Goal: Check status: Check status

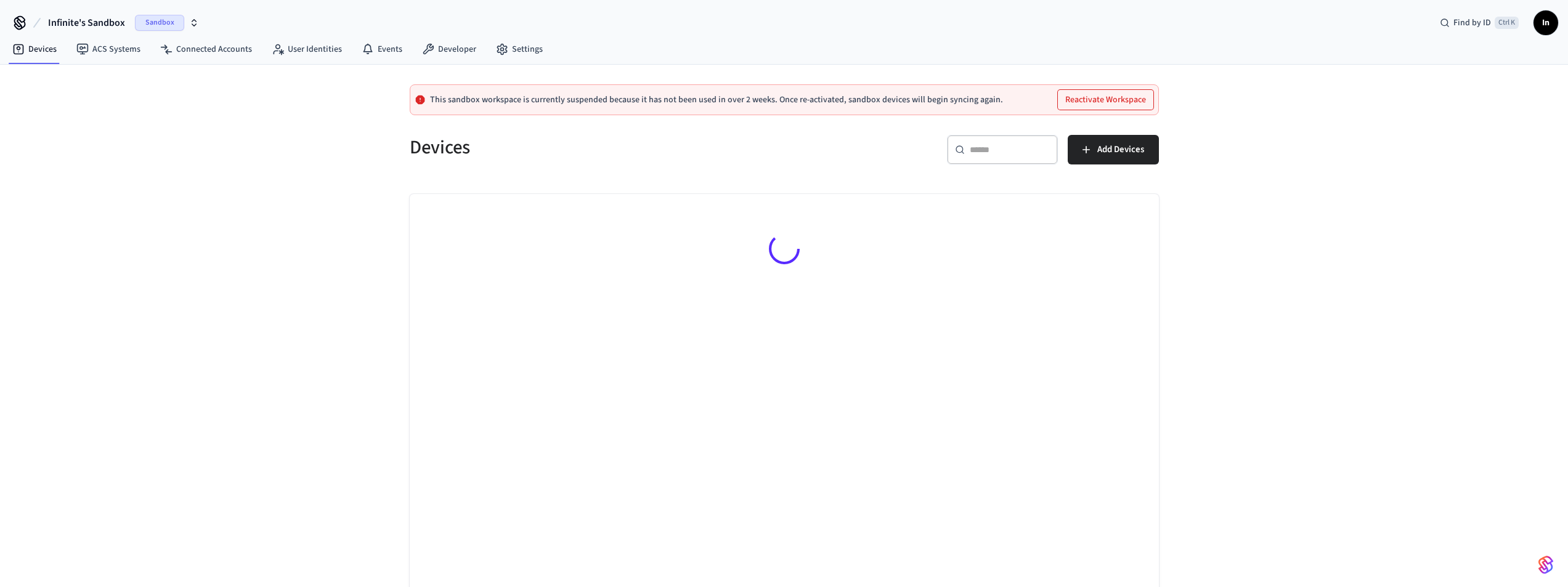
click at [66, 20] on span "Infinite's Sandbox" at bounding box center [86, 22] width 77 height 14
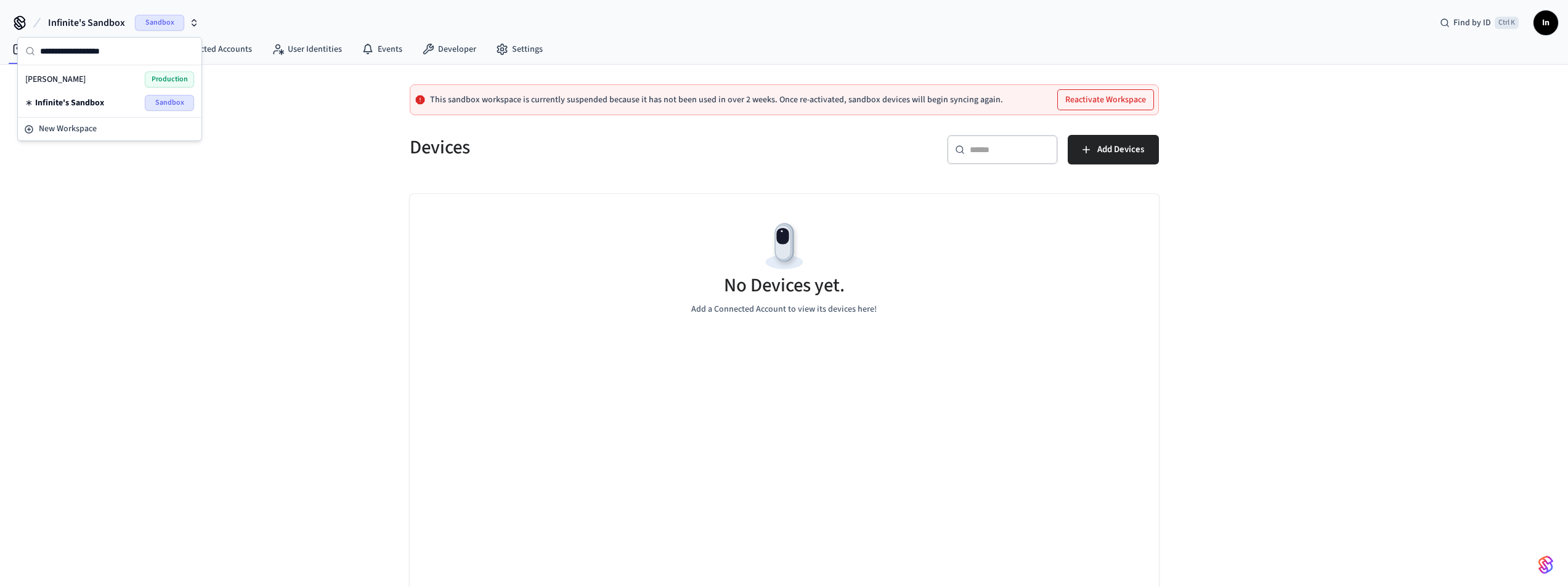
click at [86, 77] on div "[PERSON_NAME] Production" at bounding box center [109, 79] width 169 height 16
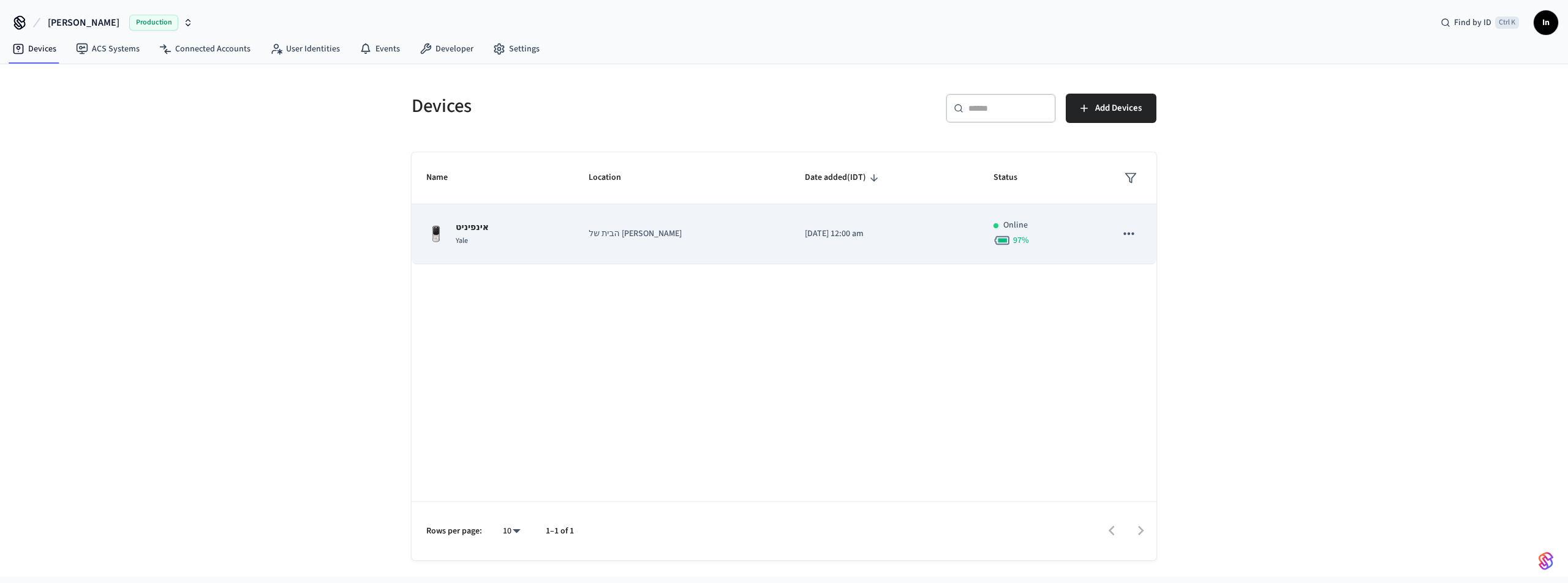
click at [805, 238] on p "[DATE] 12:00 am" at bounding box center [885, 235] width 160 height 13
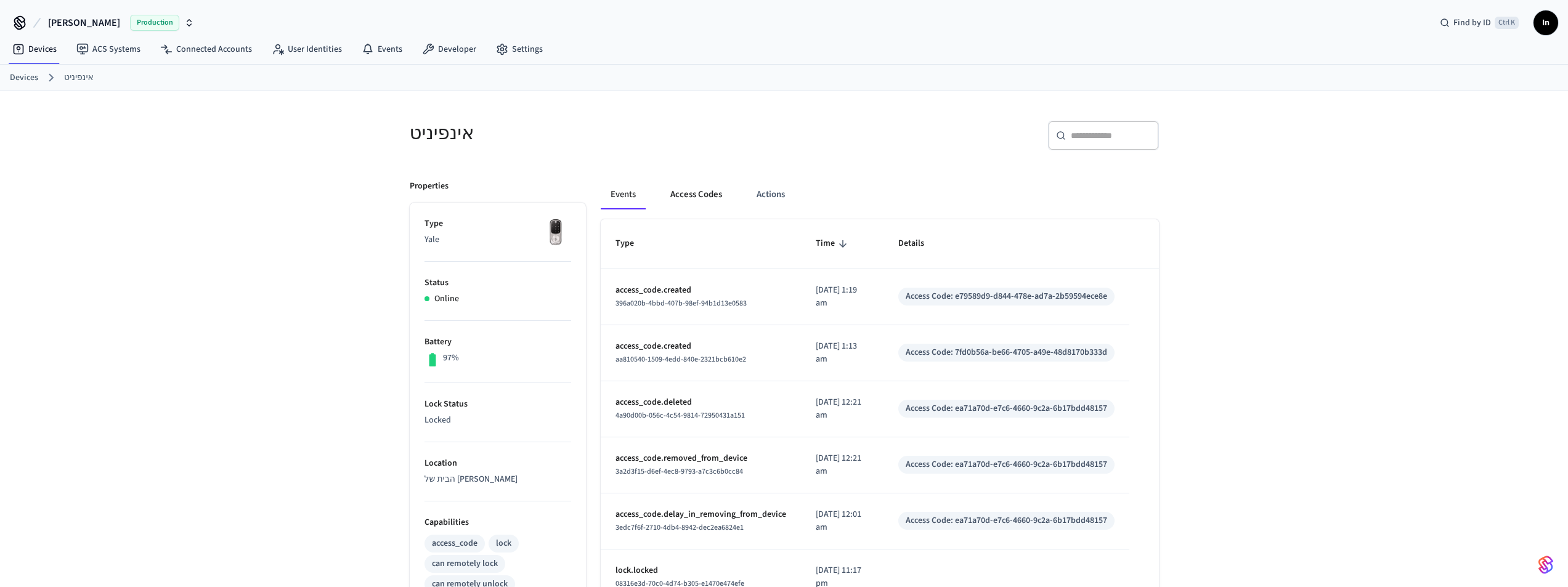
click at [691, 198] on button "Access Codes" at bounding box center [696, 194] width 72 height 30
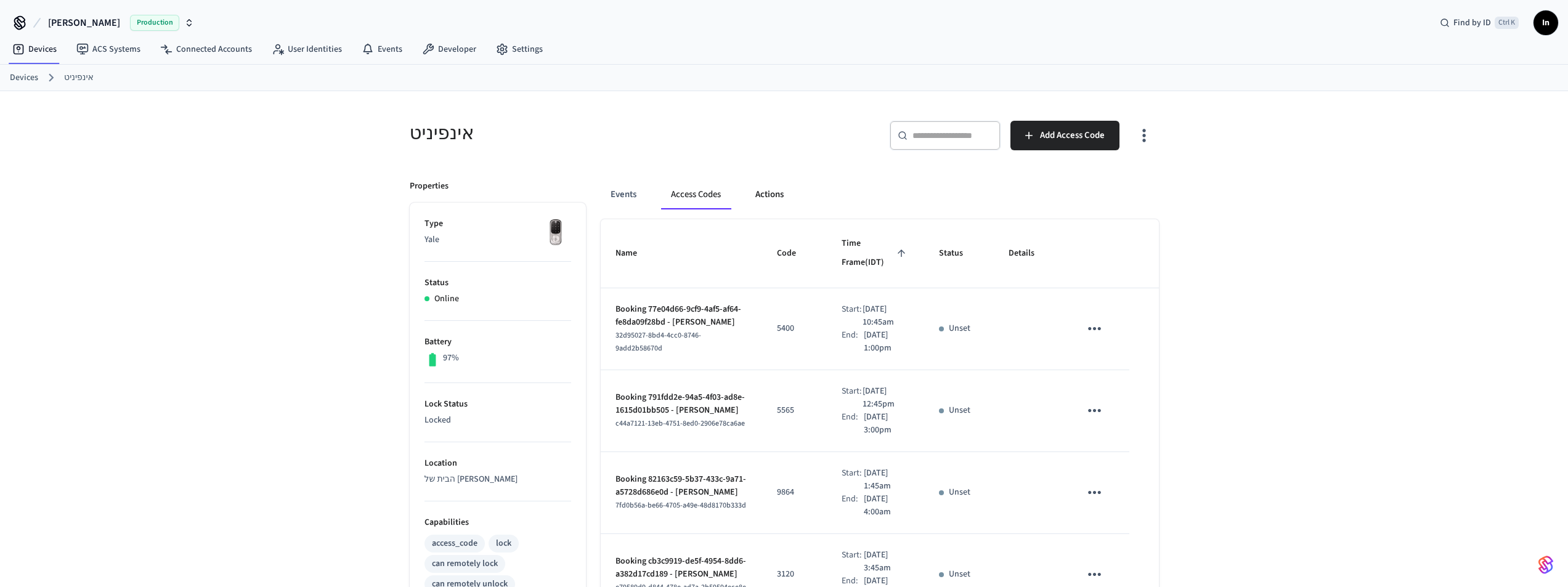
click at [780, 195] on button "Actions" at bounding box center [769, 194] width 48 height 30
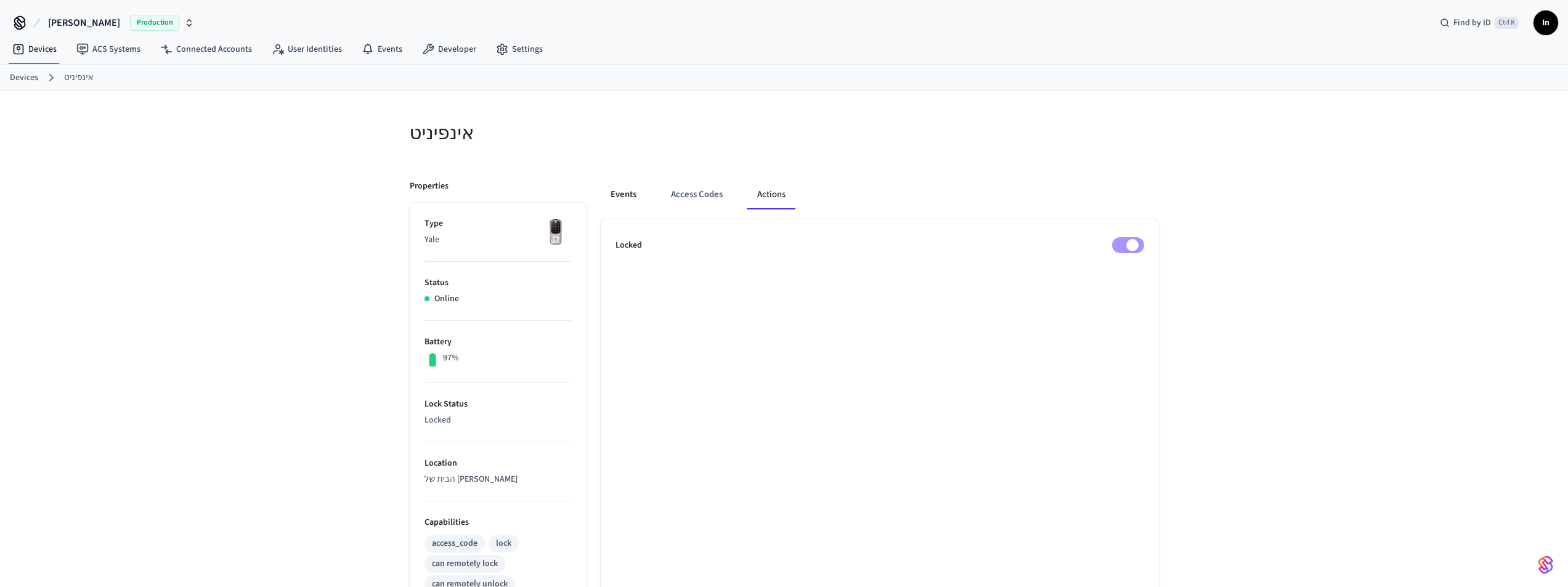
click at [629, 188] on button "Events" at bounding box center [624, 194] width 46 height 30
